Goal: Task Accomplishment & Management: Use online tool/utility

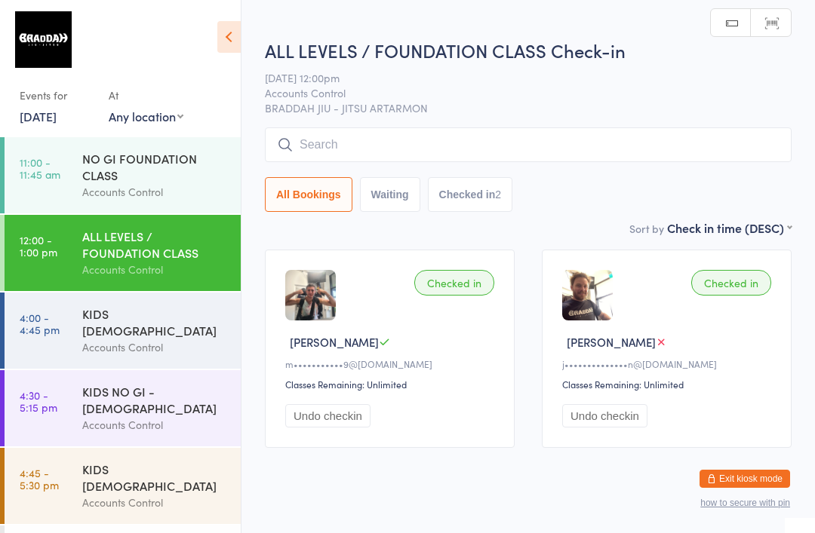
click at [325, 161] on input "search" at bounding box center [528, 145] width 527 height 35
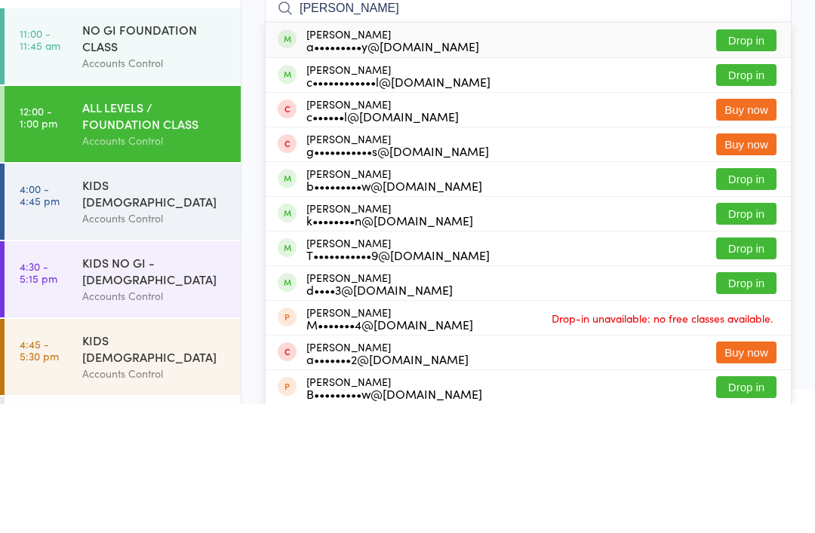
type input "[PERSON_NAME]"
click at [736, 193] on button "Drop in" at bounding box center [746, 204] width 60 height 22
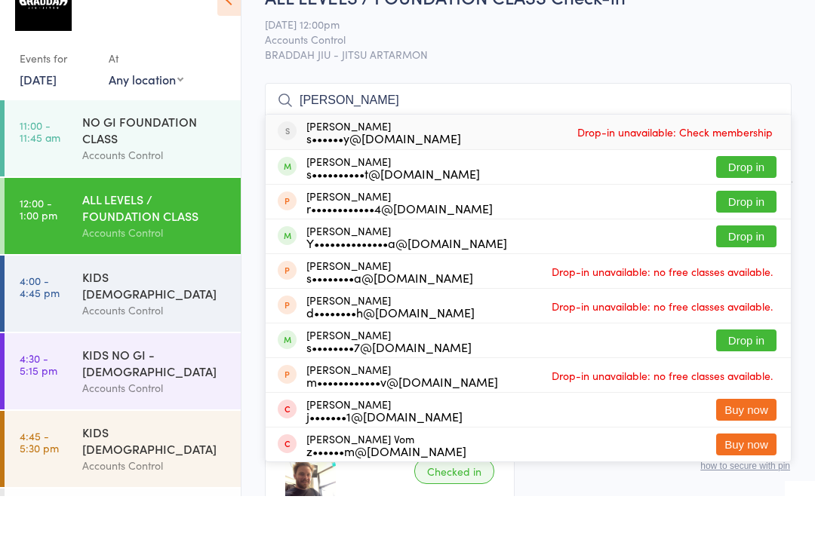
type input "[PERSON_NAME]"
click at [740, 193] on button "Drop in" at bounding box center [746, 204] width 60 height 22
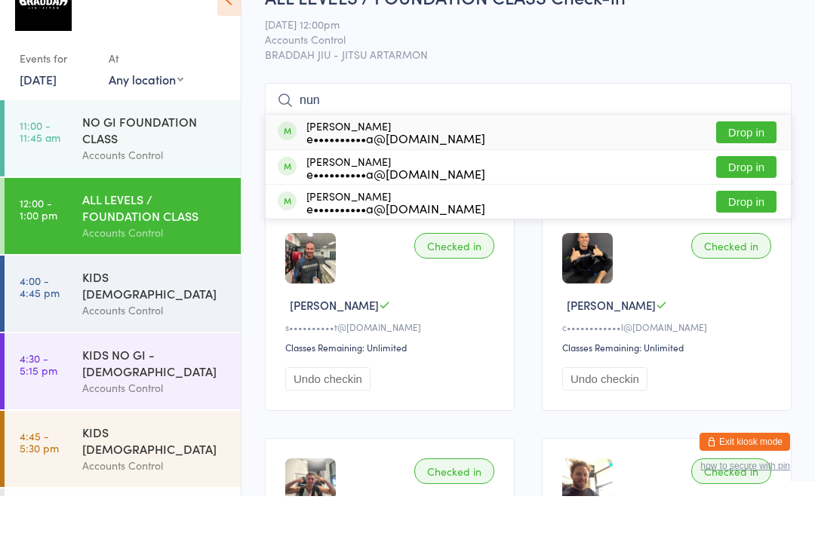
type input "nun"
click at [741, 158] on button "Drop in" at bounding box center [746, 169] width 60 height 22
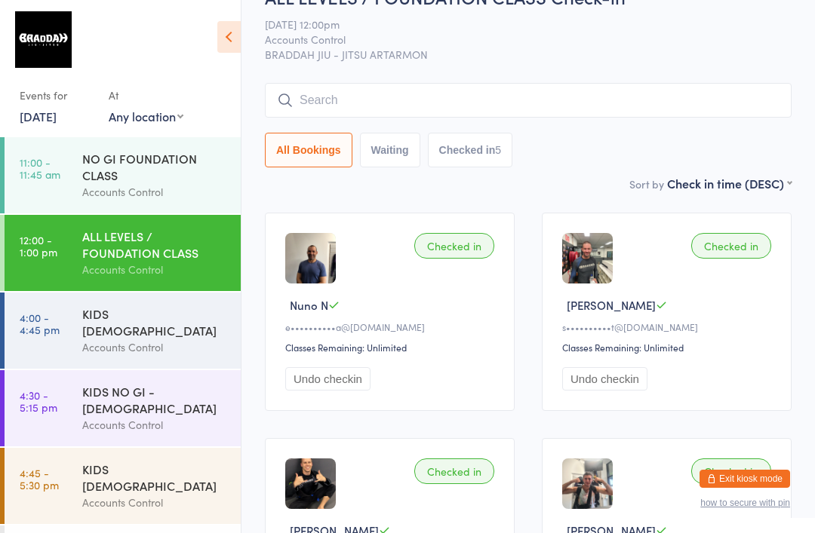
click at [383, 95] on input "search" at bounding box center [528, 100] width 527 height 35
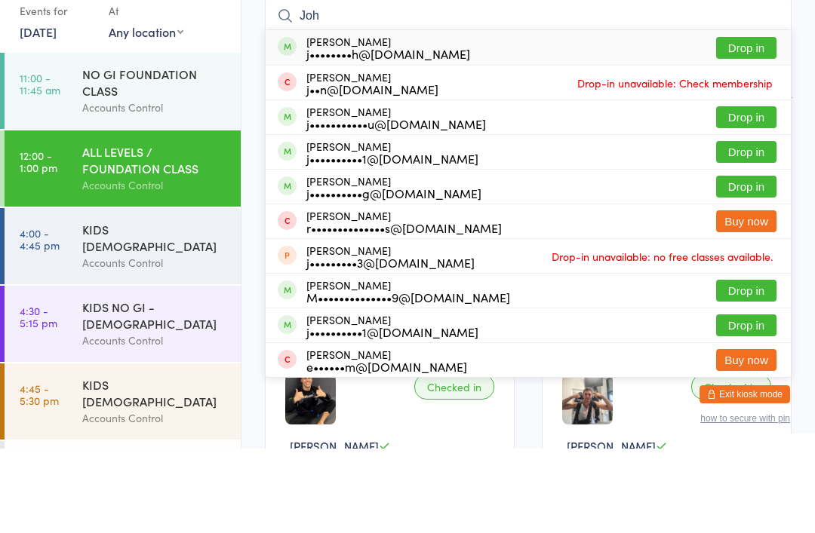
type input "Joh"
click at [745, 260] on button "Drop in" at bounding box center [746, 271] width 60 height 22
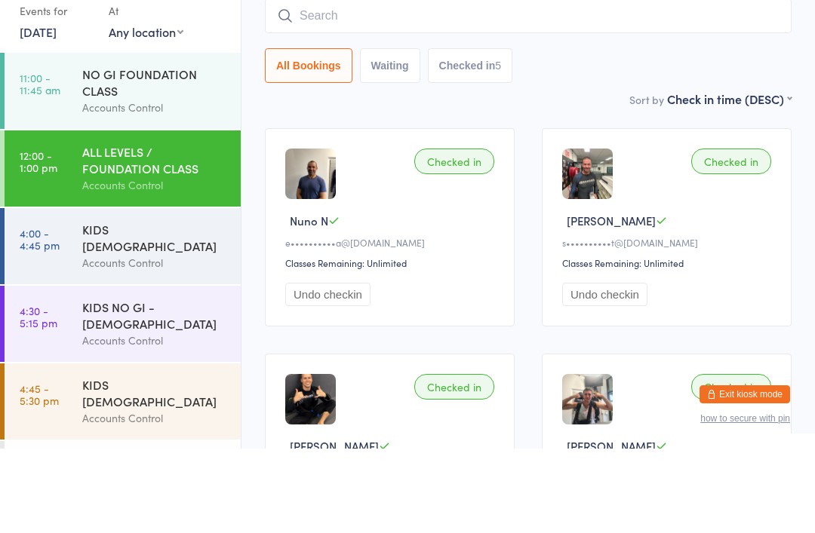
scroll to position [121, 0]
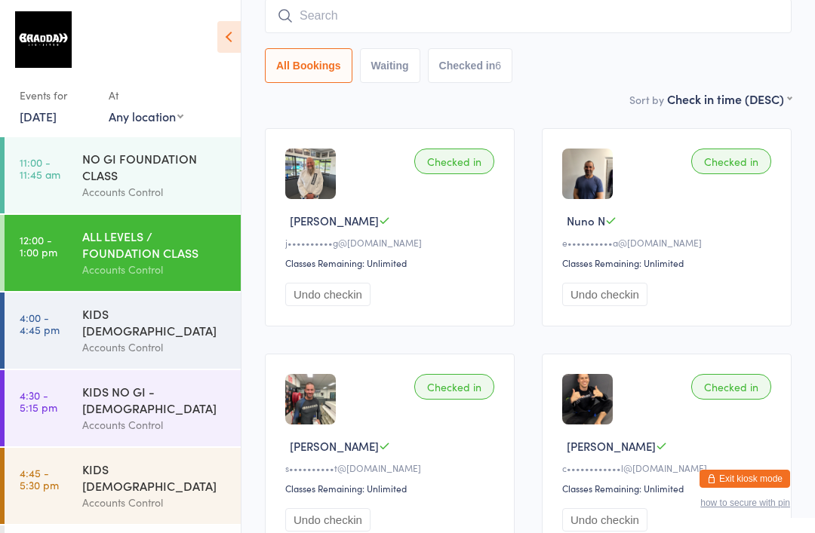
click at [665, 14] on input "search" at bounding box center [528, 15] width 527 height 35
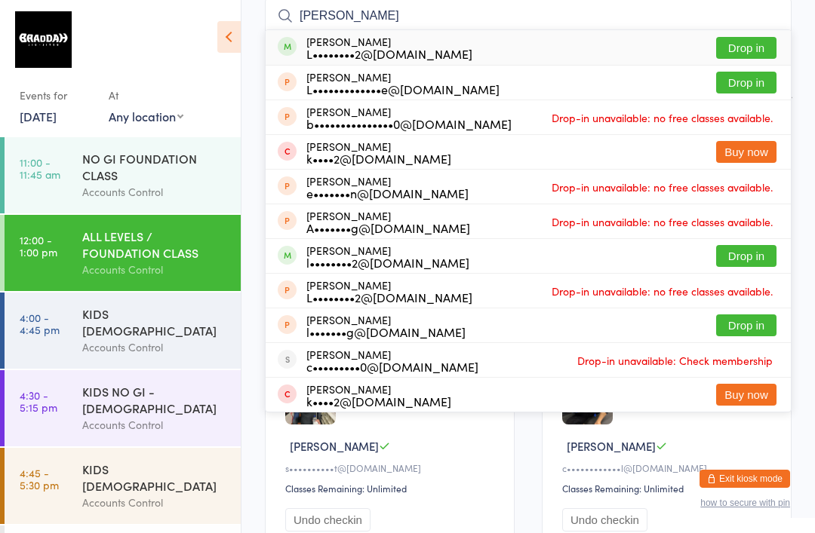
type input "[PERSON_NAME]"
click at [743, 45] on button "Drop in" at bounding box center [746, 48] width 60 height 22
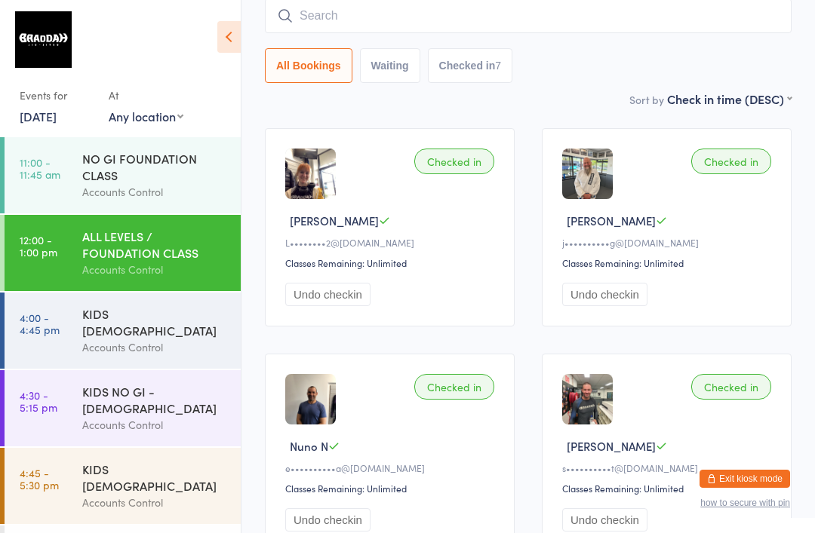
click at [515, 26] on input "search" at bounding box center [528, 15] width 527 height 35
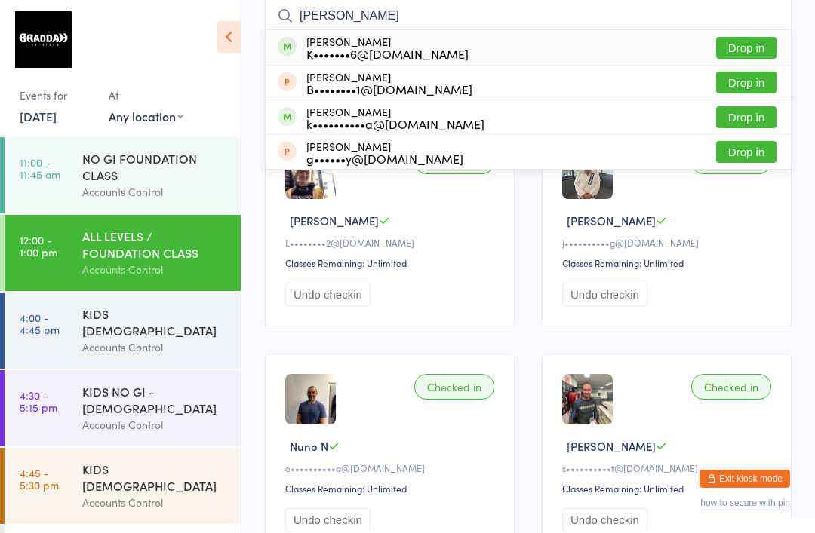
type input "[PERSON_NAME]"
click at [764, 48] on button "Drop in" at bounding box center [746, 48] width 60 height 22
